Goal: Transaction & Acquisition: Purchase product/service

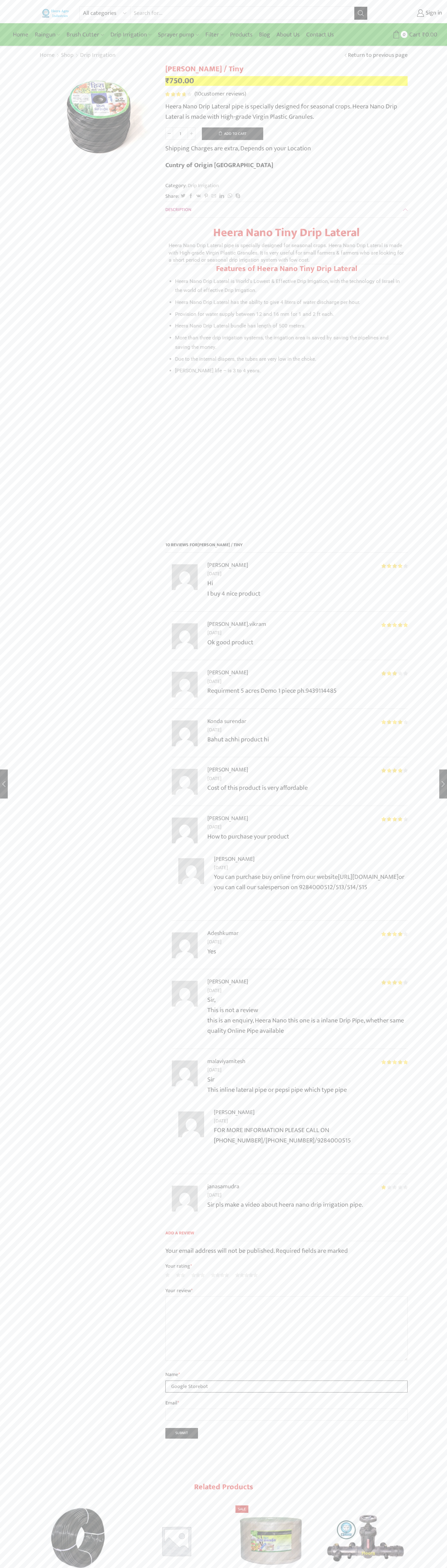
type input "Google Storebot"
click at [233, 133] on button "Add to cart" at bounding box center [232, 133] width 62 height 13
click at [406, 35] on span "Cart" at bounding box center [407, 35] width 13 height 9
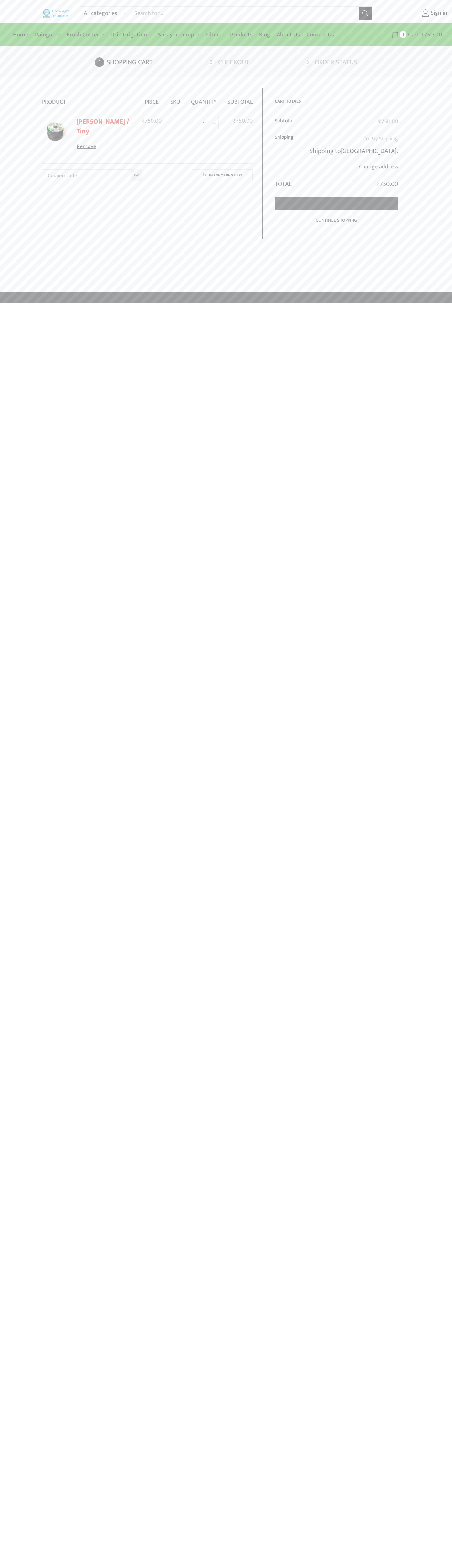
click at [336, 204] on link "Proceed to checkout" at bounding box center [336, 204] width 123 height 13
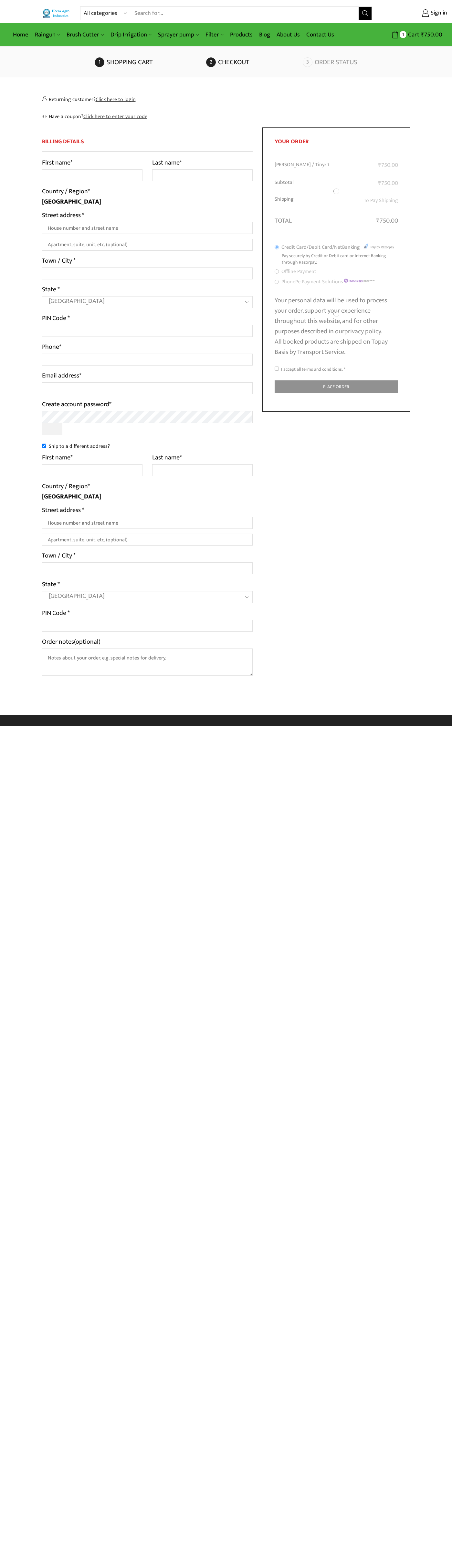
select select "MH"
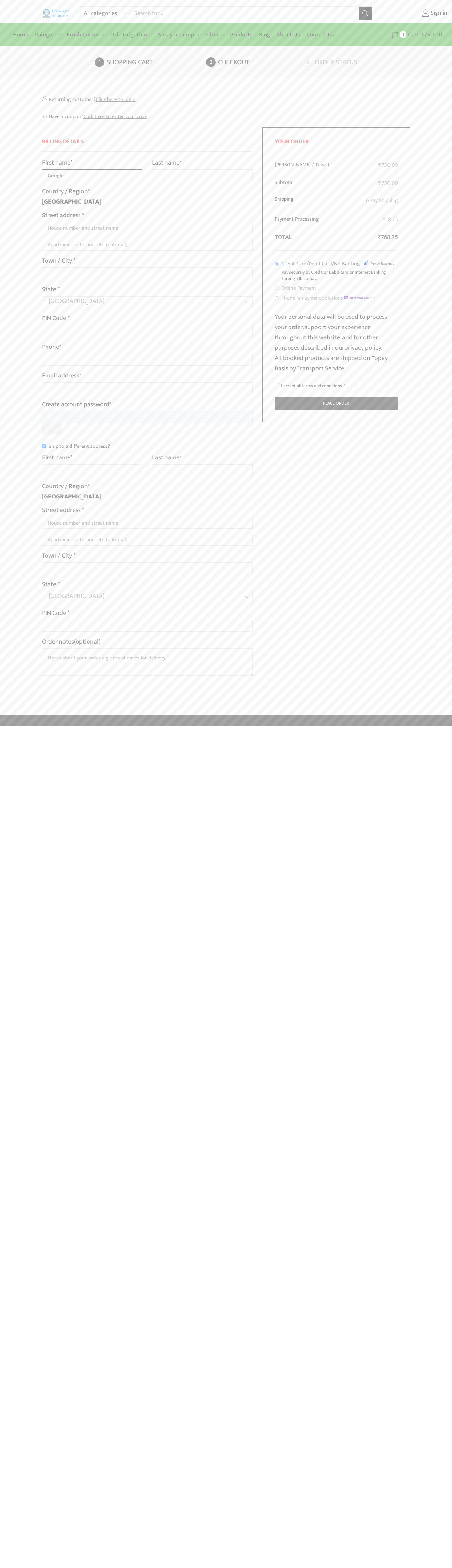
type input "Google"
type input "Storebot"
type input "1600 Amphitheatre Parkway"
type input "First floor"
type input "mountain view"
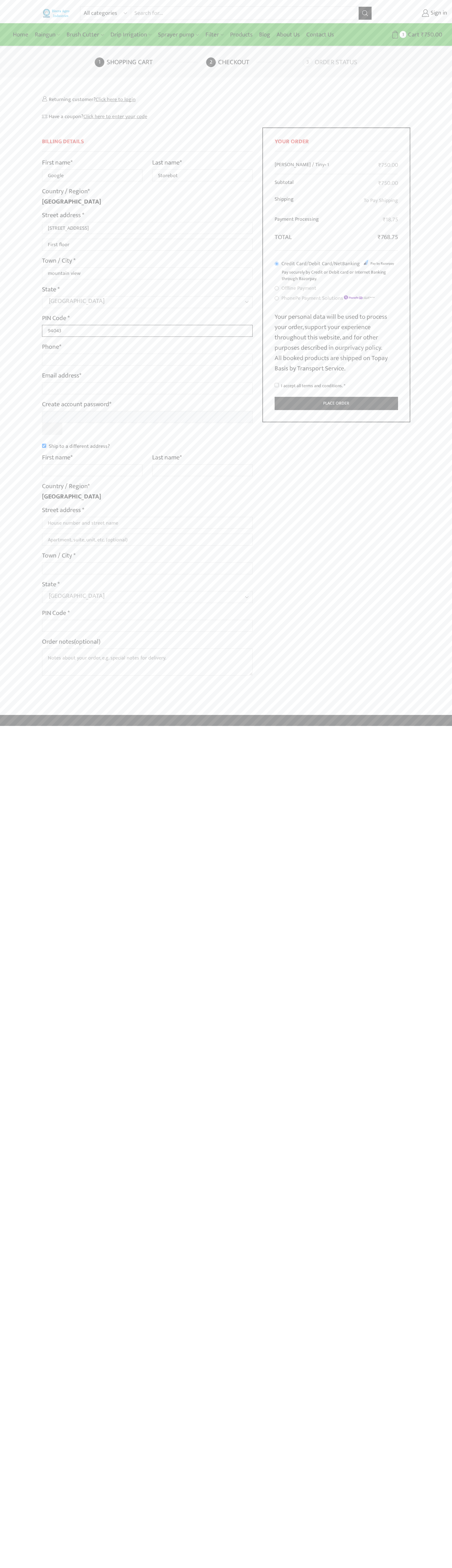
type input "94043"
type input "08067218000"
type input "johnsmith009@storebotmail.joonix.net"
click at [44, 446] on input "Ship to a different address?" at bounding box center [44, 446] width 4 height 4
checkbox input "false"
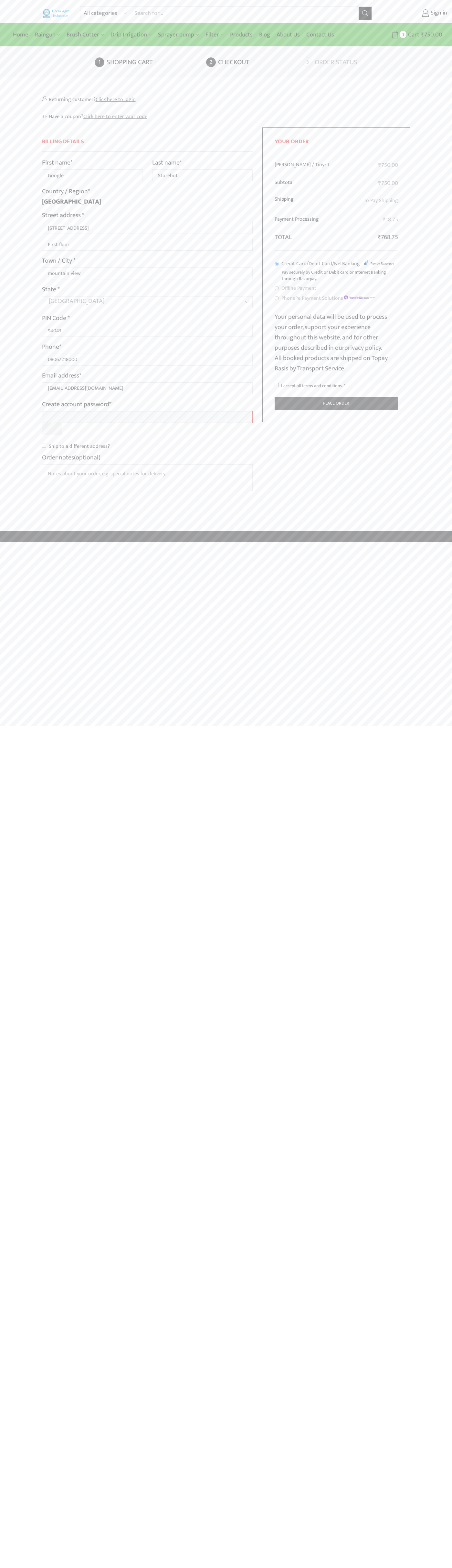
click at [277, 385] on input "I accept all terms and conditions. *" at bounding box center [277, 385] width 4 height 4
checkbox input "true"
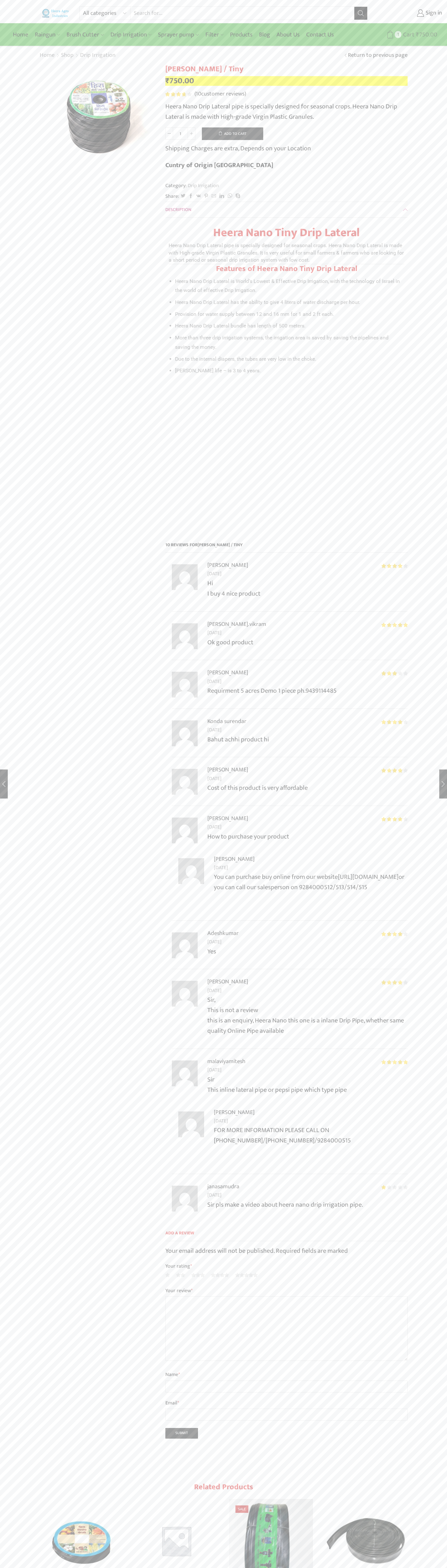
click at [406, 35] on span "Cart" at bounding box center [407, 35] width 13 height 9
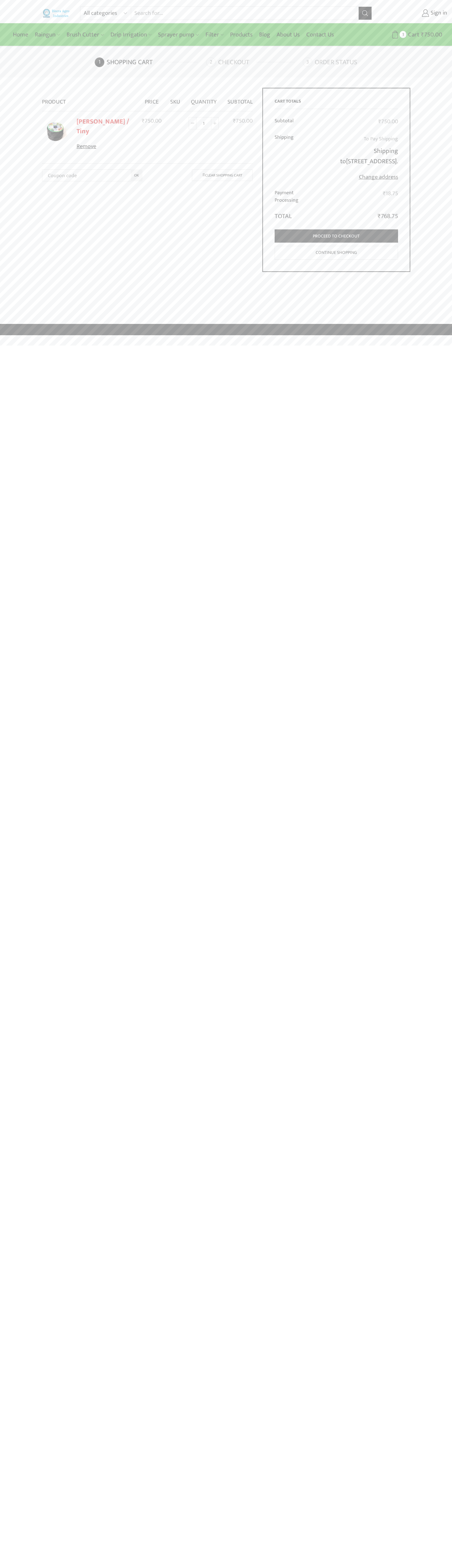
click at [104, 142] on link "Remove" at bounding box center [105, 147] width 57 height 9
